Goal: Check status: Check status

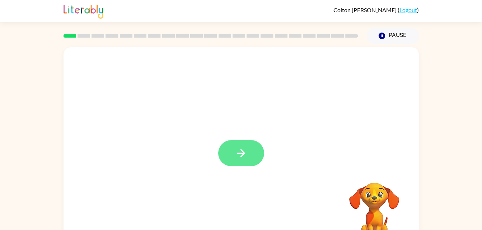
click at [242, 158] on icon "button" at bounding box center [241, 153] width 13 height 13
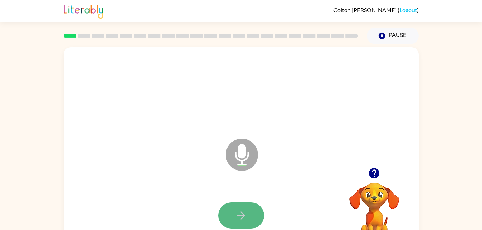
click at [239, 211] on icon "button" at bounding box center [241, 215] width 13 height 13
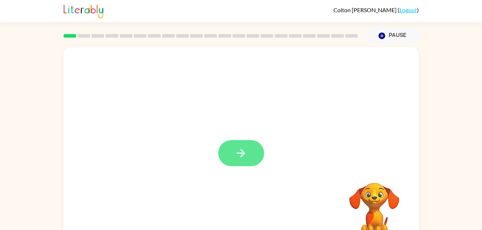
click at [242, 155] on icon "button" at bounding box center [241, 153] width 8 height 8
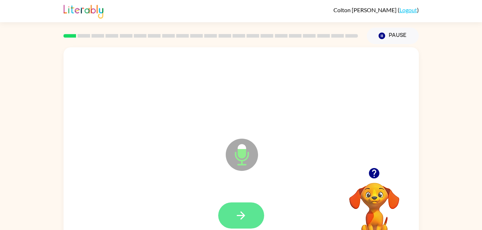
click at [244, 217] on icon "button" at bounding box center [241, 216] width 8 height 8
click at [245, 217] on icon "button" at bounding box center [241, 215] width 13 height 13
click at [237, 209] on button "button" at bounding box center [241, 216] width 46 height 26
click at [247, 217] on button "button" at bounding box center [241, 216] width 46 height 26
click at [239, 217] on icon "button" at bounding box center [241, 215] width 13 height 13
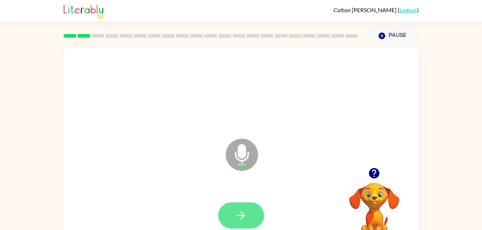
click at [240, 218] on icon "button" at bounding box center [241, 215] width 13 height 13
click at [237, 213] on icon "button" at bounding box center [241, 215] width 13 height 13
click at [240, 211] on icon "button" at bounding box center [241, 215] width 13 height 13
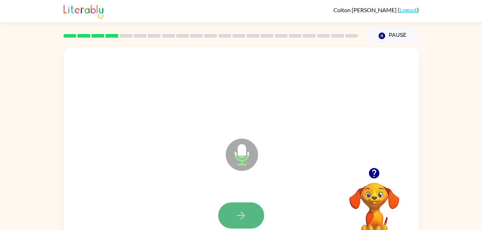
click at [245, 213] on icon "button" at bounding box center [241, 215] width 13 height 13
click at [257, 216] on button "button" at bounding box center [241, 216] width 46 height 26
click at [247, 216] on button "button" at bounding box center [241, 216] width 46 height 26
click at [251, 211] on button "button" at bounding box center [241, 216] width 46 height 26
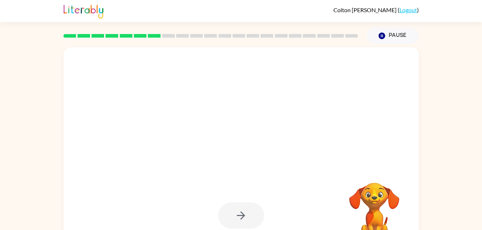
click at [282, 215] on div at bounding box center [241, 216] width 341 height 59
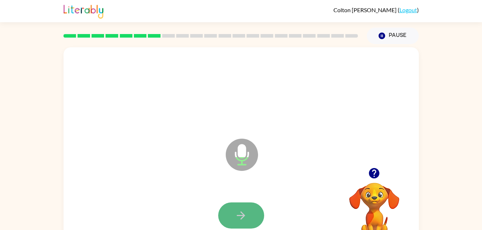
click at [227, 214] on button "button" at bounding box center [241, 216] width 46 height 26
click at [245, 209] on button "button" at bounding box center [241, 216] width 46 height 26
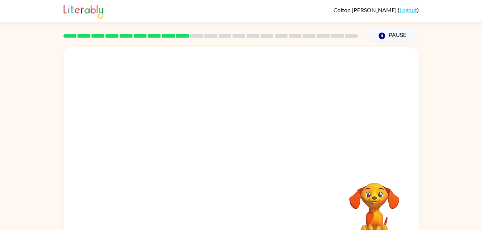
click at [271, 191] on div "Your browser must support playing .mp4 files to use Literably. Please try using…" at bounding box center [240, 149] width 355 height 205
click at [280, 216] on div at bounding box center [241, 216] width 341 height 59
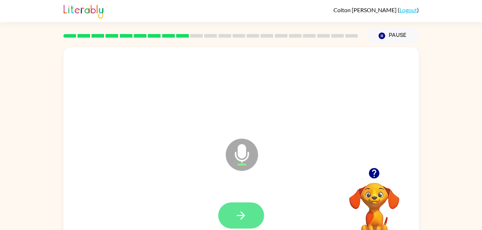
click at [235, 212] on icon "button" at bounding box center [241, 215] width 13 height 13
click at [241, 216] on icon "button" at bounding box center [241, 215] width 13 height 13
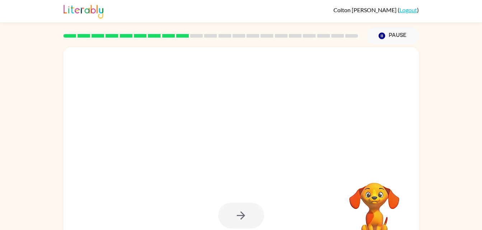
click at [223, 203] on div at bounding box center [241, 216] width 46 height 26
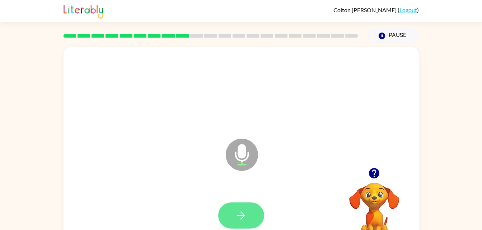
click at [245, 207] on button "button" at bounding box center [241, 216] width 46 height 26
click at [232, 210] on button "button" at bounding box center [241, 216] width 46 height 26
click at [250, 214] on button "button" at bounding box center [241, 216] width 46 height 26
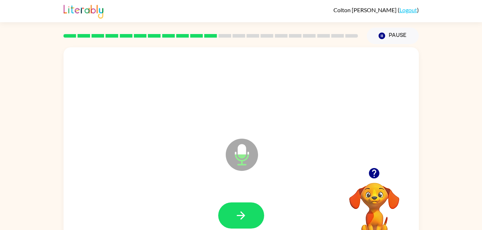
click at [276, 196] on div at bounding box center [241, 216] width 341 height 59
click at [254, 215] on button "button" at bounding box center [241, 216] width 46 height 26
click at [251, 212] on button "button" at bounding box center [241, 216] width 46 height 26
click at [373, 206] on video "Your browser must support playing .mp4 files to use Literably. Please try using…" at bounding box center [374, 208] width 72 height 72
click at [251, 213] on button "button" at bounding box center [241, 216] width 46 height 26
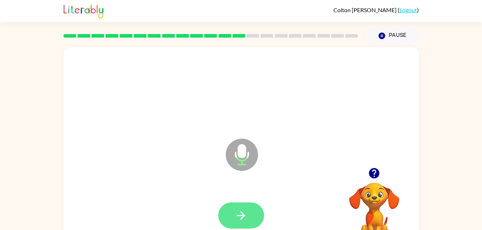
click at [238, 216] on icon "button" at bounding box center [241, 216] width 8 height 8
click at [251, 213] on button "button" at bounding box center [241, 216] width 46 height 26
click at [283, 196] on div at bounding box center [241, 216] width 341 height 59
click at [253, 212] on button "button" at bounding box center [241, 216] width 46 height 26
click at [249, 217] on button "button" at bounding box center [241, 216] width 46 height 26
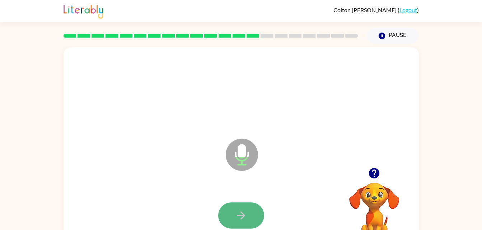
click at [248, 214] on button "button" at bounding box center [241, 216] width 46 height 26
click at [241, 214] on icon "button" at bounding box center [241, 215] width 13 height 13
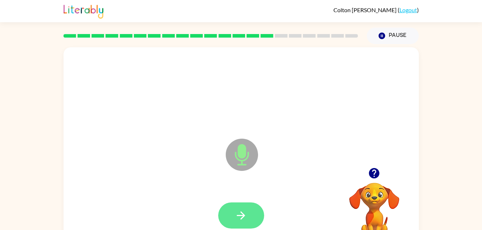
click at [253, 210] on button "button" at bounding box center [241, 216] width 46 height 26
click at [247, 209] on button "button" at bounding box center [241, 216] width 46 height 26
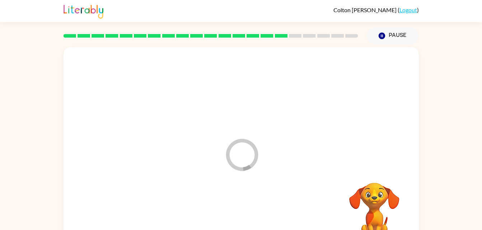
click at [247, 209] on div at bounding box center [241, 216] width 341 height 59
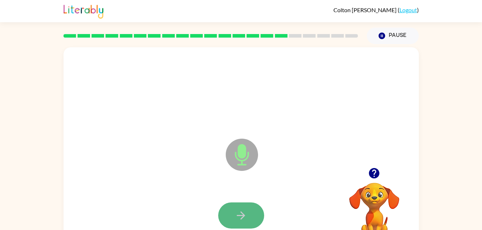
click at [245, 213] on icon "button" at bounding box center [241, 215] width 13 height 13
click at [250, 213] on button "button" at bounding box center [241, 216] width 46 height 26
click at [255, 217] on button "button" at bounding box center [241, 216] width 46 height 26
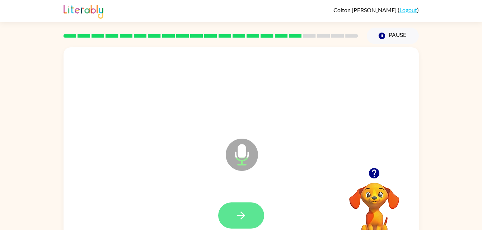
click at [251, 219] on button "button" at bounding box center [241, 216] width 46 height 26
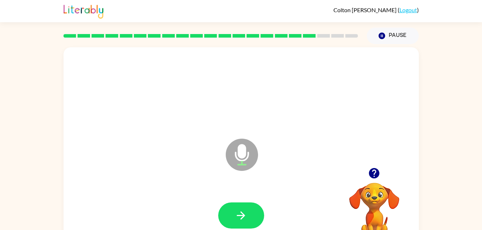
click at [290, 206] on div at bounding box center [241, 216] width 341 height 59
click at [238, 219] on icon "button" at bounding box center [241, 215] width 13 height 13
click at [256, 209] on button "button" at bounding box center [241, 216] width 46 height 26
click at [243, 221] on icon "button" at bounding box center [241, 215] width 13 height 13
click at [305, 206] on div at bounding box center [241, 216] width 341 height 59
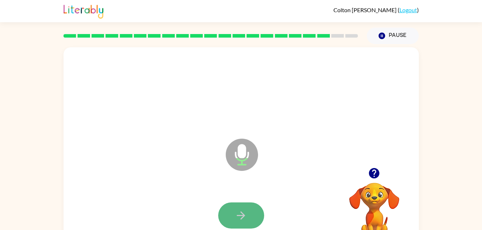
click at [254, 215] on button "button" at bounding box center [241, 216] width 46 height 26
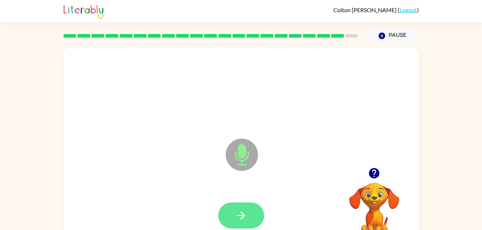
click at [228, 217] on button "button" at bounding box center [241, 216] width 46 height 26
click at [274, 200] on div at bounding box center [241, 216] width 341 height 59
click at [240, 216] on icon "button" at bounding box center [241, 215] width 13 height 13
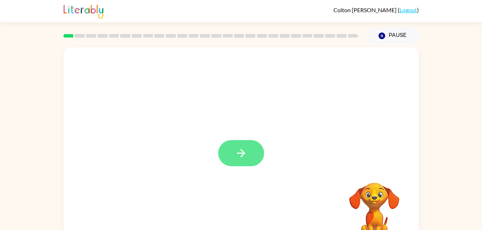
drag, startPoint x: 243, startPoint y: 160, endPoint x: 233, endPoint y: 148, distance: 15.8
click at [233, 148] on button "button" at bounding box center [241, 153] width 46 height 26
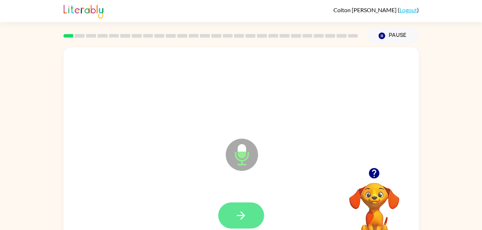
click at [243, 211] on icon "button" at bounding box center [241, 215] width 13 height 13
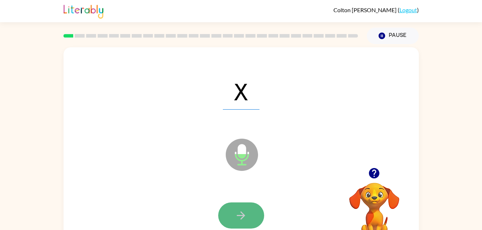
click at [247, 219] on icon "button" at bounding box center [241, 215] width 13 height 13
click at [248, 214] on button "button" at bounding box center [241, 216] width 46 height 26
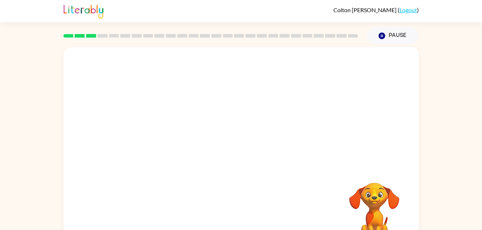
drag, startPoint x: 249, startPoint y: 215, endPoint x: 287, endPoint y: 143, distance: 81.8
click at [228, 206] on div "Your browser must support playing .mp4 files to use Literably. Please try using…" at bounding box center [240, 149] width 355 height 205
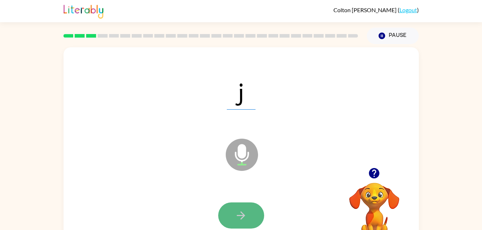
click at [245, 213] on icon "button" at bounding box center [241, 215] width 13 height 13
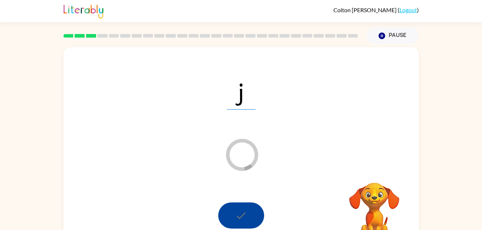
click at [261, 192] on div at bounding box center [241, 216] width 341 height 59
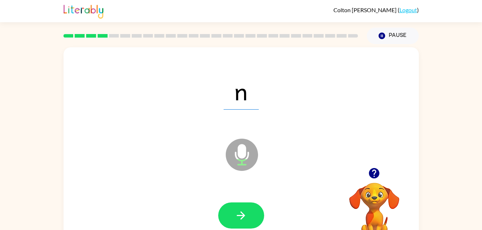
click at [241, 193] on div at bounding box center [241, 216] width 341 height 59
click at [249, 224] on button "button" at bounding box center [241, 216] width 46 height 26
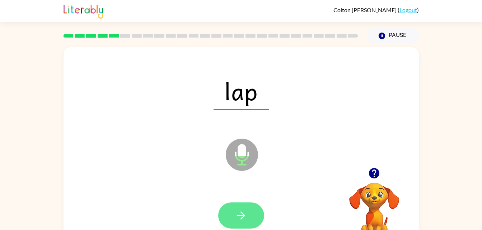
click at [239, 208] on button "button" at bounding box center [241, 216] width 46 height 26
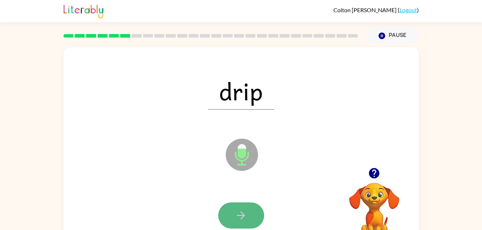
click at [240, 213] on icon "button" at bounding box center [241, 215] width 13 height 13
click at [240, 213] on div at bounding box center [241, 216] width 46 height 26
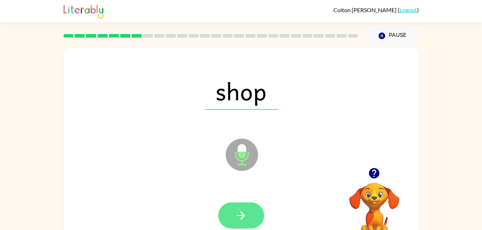
click at [249, 208] on button "button" at bounding box center [241, 216] width 46 height 26
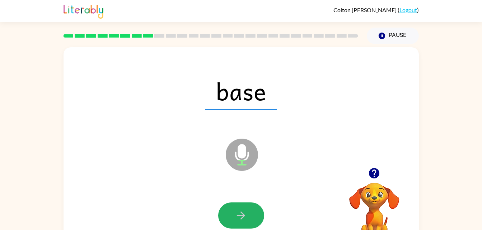
click at [250, 206] on button "button" at bounding box center [241, 216] width 46 height 26
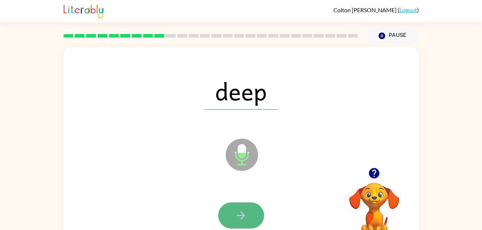
click at [238, 214] on icon "button" at bounding box center [241, 215] width 13 height 13
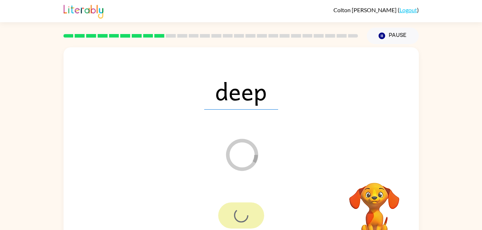
click at [178, 194] on div at bounding box center [241, 216] width 341 height 59
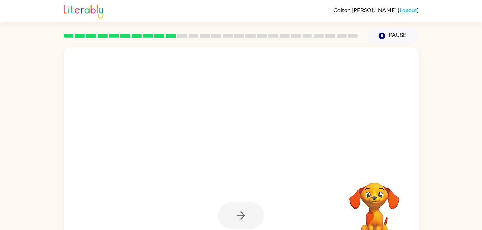
click at [178, 194] on div at bounding box center [241, 216] width 341 height 59
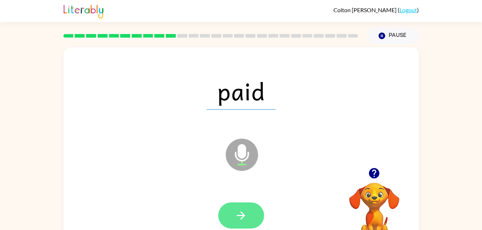
click at [246, 208] on button "button" at bounding box center [241, 216] width 46 height 26
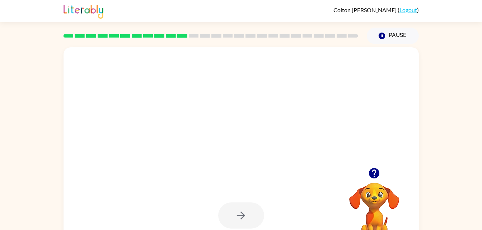
click at [190, 187] on div at bounding box center [241, 216] width 341 height 59
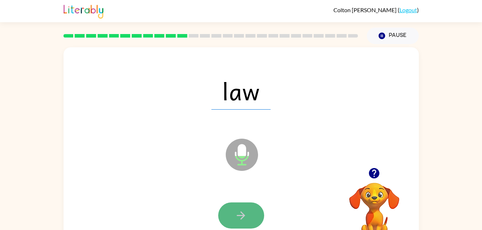
click at [239, 214] on icon "button" at bounding box center [241, 215] width 13 height 13
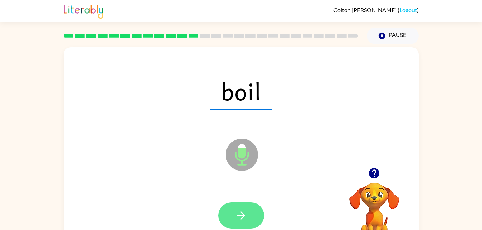
click at [239, 213] on icon "button" at bounding box center [241, 215] width 13 height 13
click at [243, 214] on icon "button" at bounding box center [241, 215] width 13 height 13
click at [249, 217] on button "button" at bounding box center [241, 216] width 46 height 26
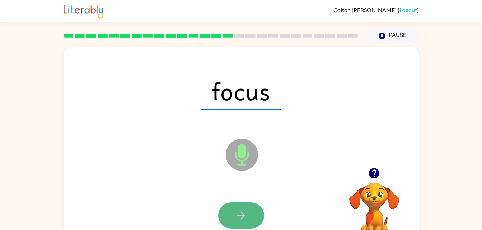
click at [239, 208] on button "button" at bounding box center [241, 216] width 46 height 26
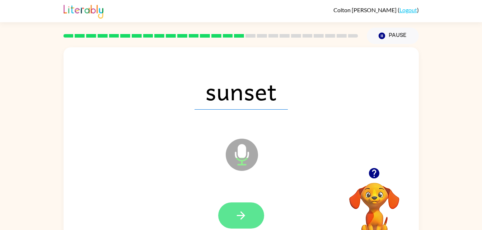
click at [248, 216] on button "button" at bounding box center [241, 216] width 46 height 26
click at [241, 212] on icon "button" at bounding box center [241, 216] width 8 height 8
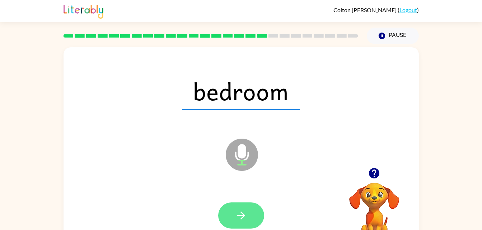
click at [244, 218] on icon "button" at bounding box center [241, 215] width 13 height 13
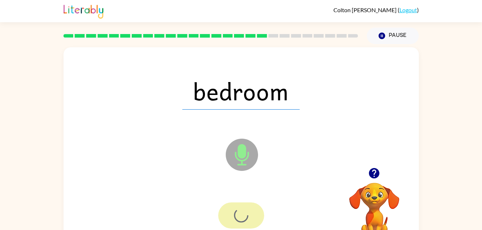
scroll to position [7, 0]
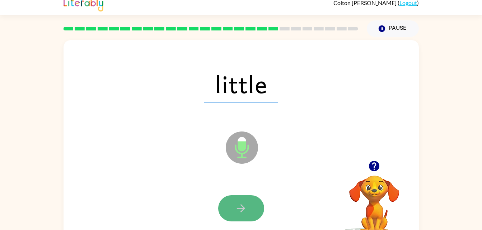
click at [236, 206] on icon "button" at bounding box center [241, 208] width 13 height 13
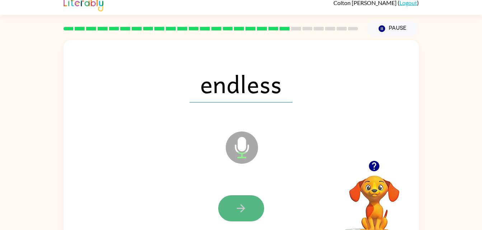
click at [235, 213] on icon "button" at bounding box center [241, 208] width 13 height 13
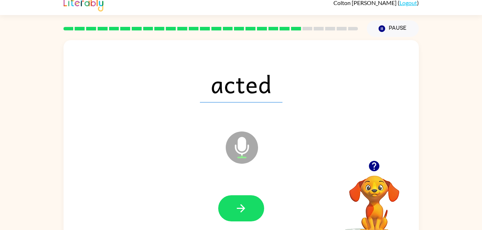
click at [162, 171] on div "acted Microphone The Microphone is here when it is your turn to talk" at bounding box center [240, 142] width 355 height 205
click at [250, 210] on button "button" at bounding box center [241, 208] width 46 height 26
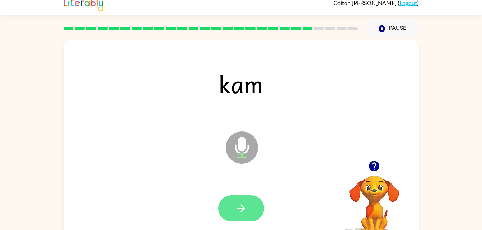
click at [248, 199] on button "button" at bounding box center [241, 208] width 46 height 26
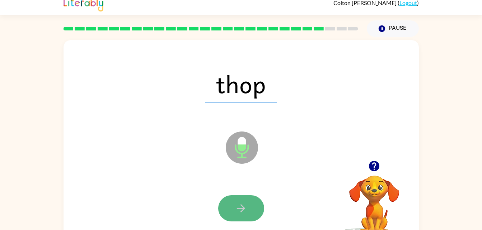
click at [236, 203] on icon "button" at bounding box center [241, 208] width 13 height 13
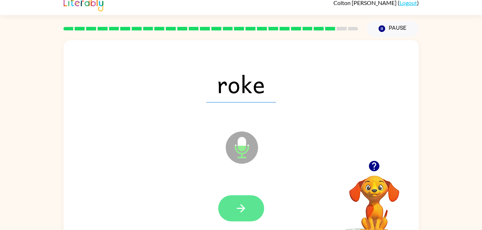
click at [230, 203] on button "button" at bounding box center [241, 208] width 46 height 26
click at [235, 206] on icon "button" at bounding box center [241, 208] width 13 height 13
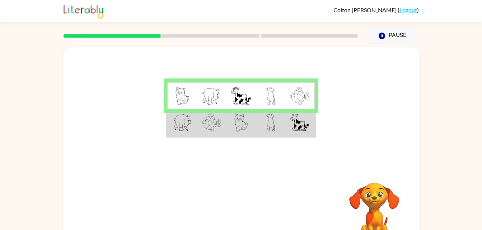
click at [228, 126] on td at bounding box center [240, 123] width 29 height 28
click at [248, 91] on img at bounding box center [240, 96] width 19 height 18
click at [234, 130] on img at bounding box center [241, 123] width 14 height 18
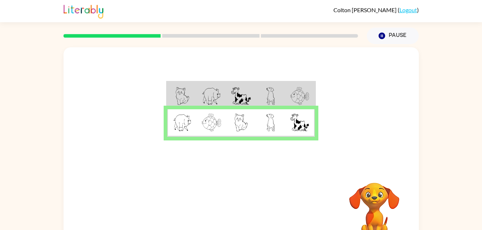
click at [234, 130] on img at bounding box center [241, 123] width 14 height 18
click at [248, 182] on div "Your browser must support playing .mp4 files to use Literably. Please try using…" at bounding box center [240, 211] width 355 height 81
click at [229, 212] on button "button" at bounding box center [241, 212] width 46 height 26
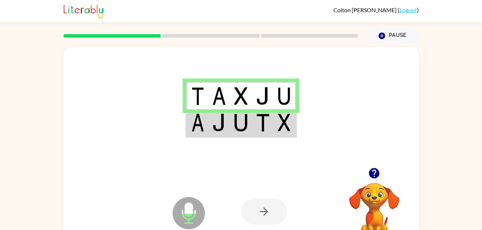
click at [204, 128] on img at bounding box center [197, 123] width 13 height 18
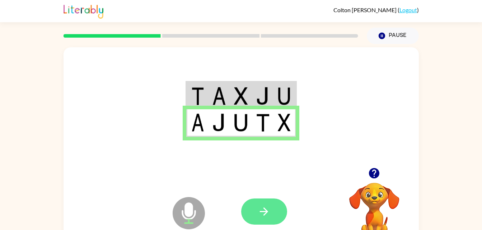
click at [275, 218] on button "button" at bounding box center [264, 212] width 46 height 26
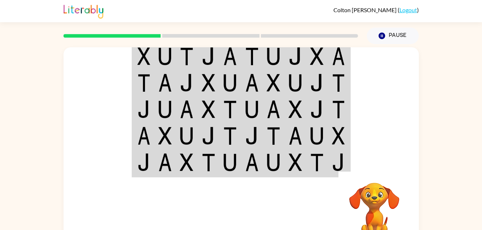
drag, startPoint x: 269, startPoint y: 197, endPoint x: 235, endPoint y: 185, distance: 35.7
click at [235, 185] on div "Your browser must support playing .mp4 files to use Literably. Please try using…" at bounding box center [240, 211] width 355 height 81
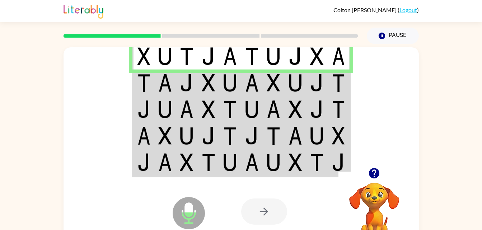
click at [221, 71] on td at bounding box center [230, 83] width 22 height 27
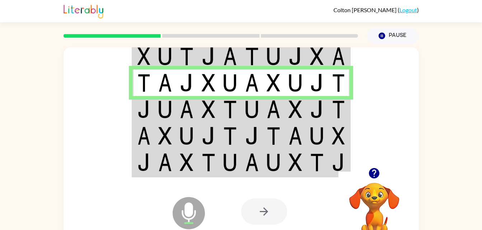
click at [298, 105] on img at bounding box center [295, 109] width 14 height 18
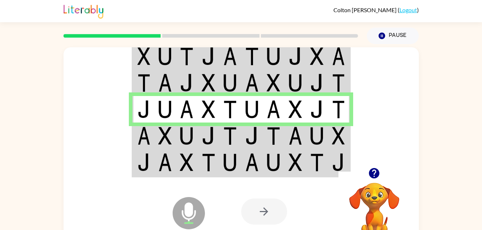
click at [234, 144] on img at bounding box center [230, 136] width 14 height 18
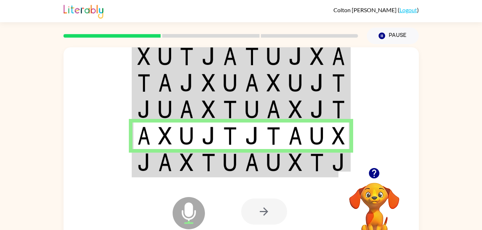
click at [169, 161] on img at bounding box center [165, 163] width 14 height 18
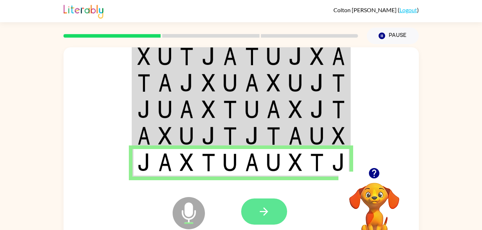
click at [264, 204] on button "button" at bounding box center [264, 212] width 46 height 26
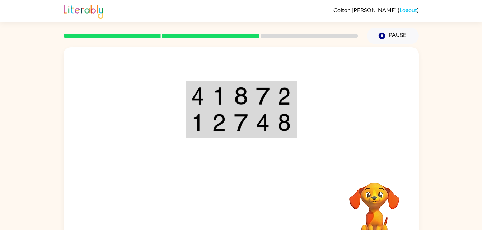
click at [279, 173] on div at bounding box center [294, 211] width 106 height 81
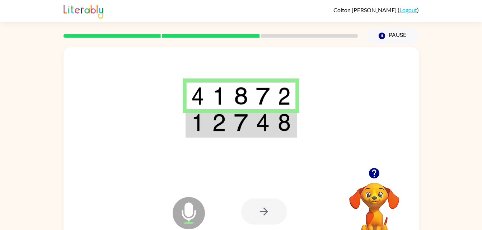
click at [234, 123] on td at bounding box center [241, 123] width 22 height 28
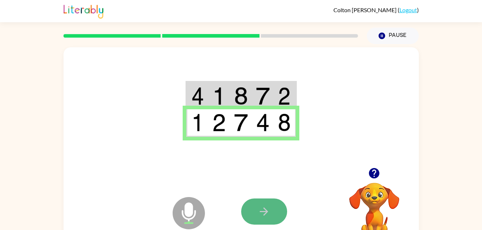
click at [260, 204] on button "button" at bounding box center [264, 212] width 46 height 26
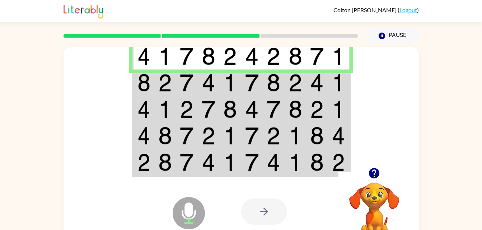
click at [154, 71] on td at bounding box center [165, 83] width 22 height 27
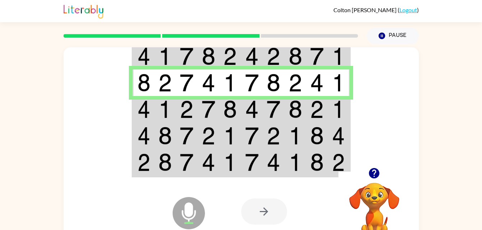
click at [292, 111] on img at bounding box center [295, 109] width 14 height 18
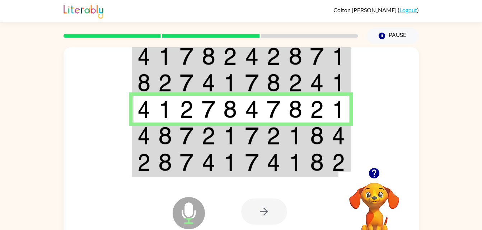
click at [241, 140] on td at bounding box center [252, 136] width 22 height 27
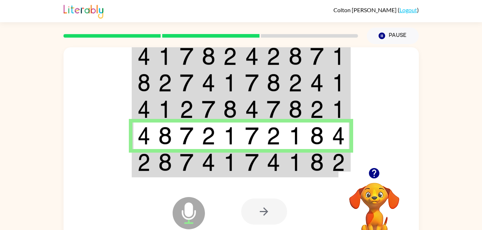
click at [235, 166] on img at bounding box center [230, 163] width 14 height 18
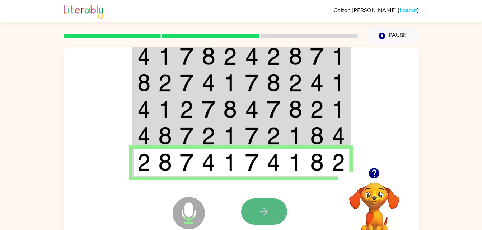
click at [262, 208] on icon "button" at bounding box center [264, 212] width 13 height 13
